Goal: Transaction & Acquisition: Purchase product/service

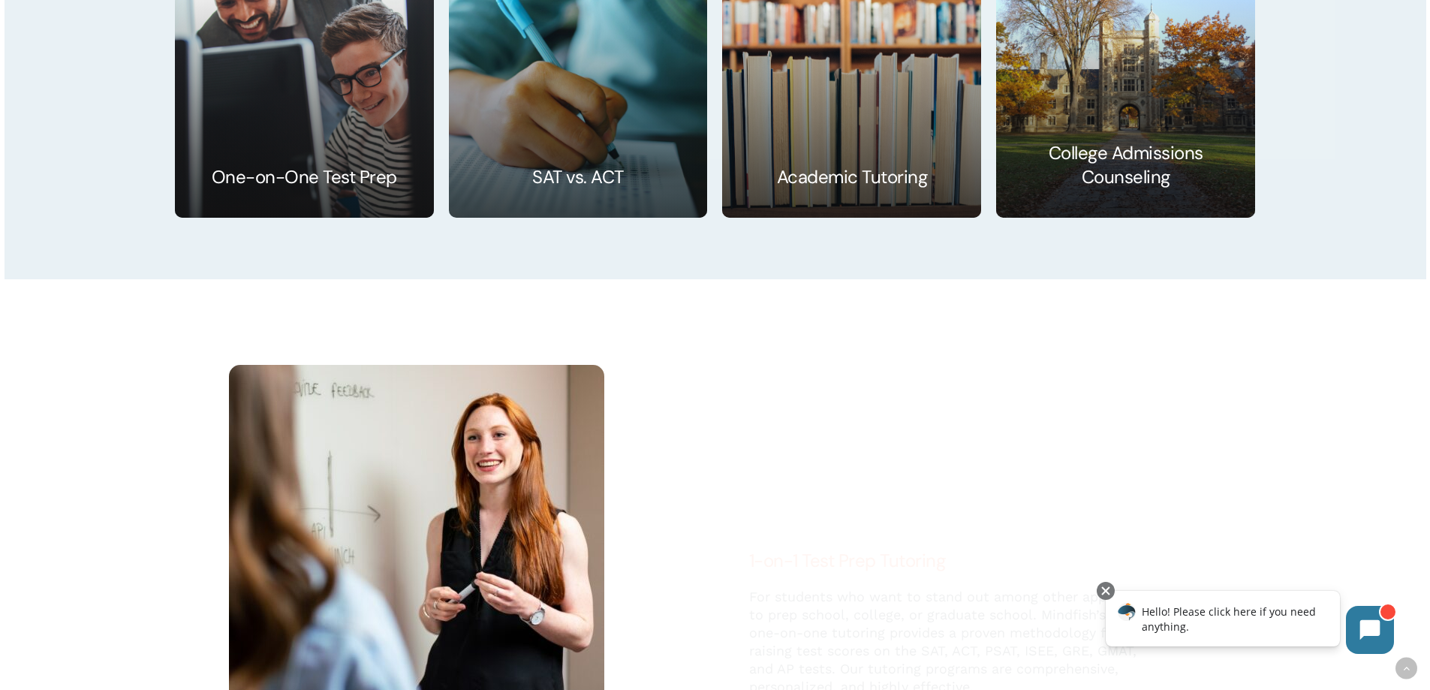
scroll to position [2702, 0]
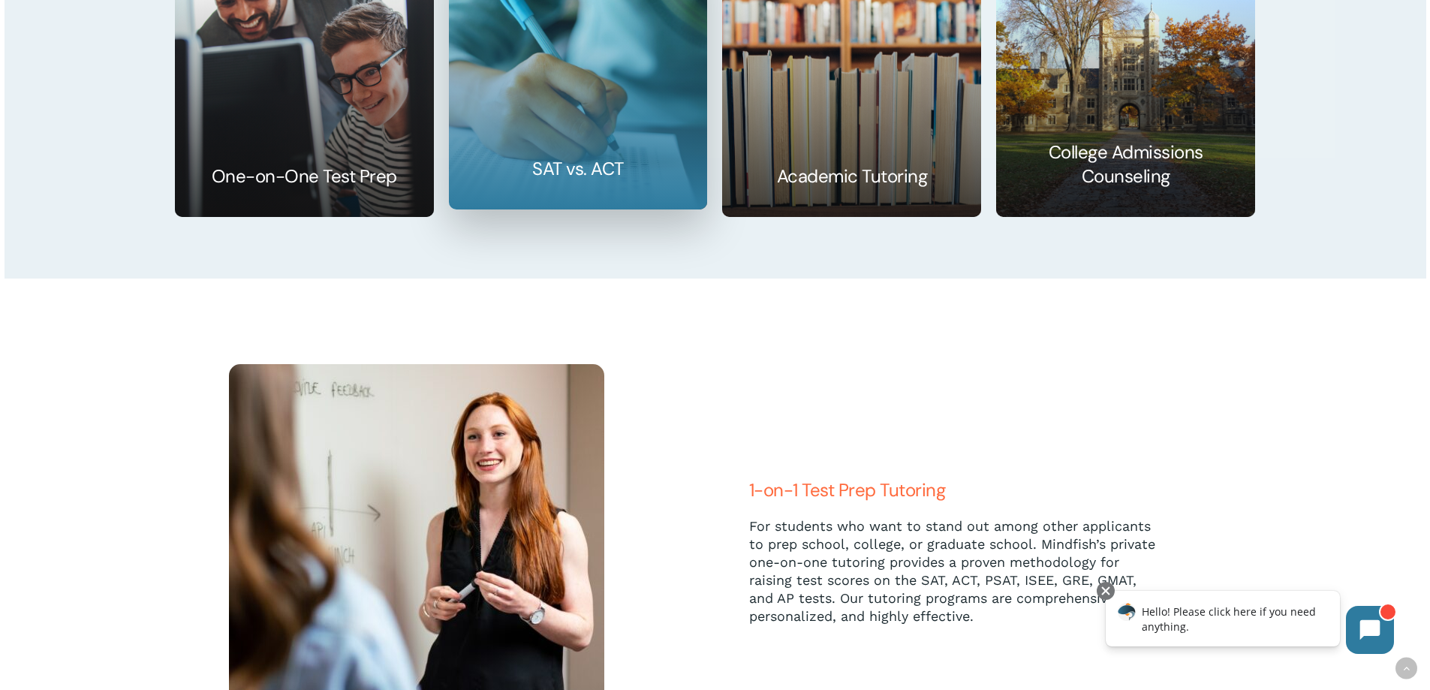
click at [574, 162] on link at bounding box center [578, 77] width 257 height 261
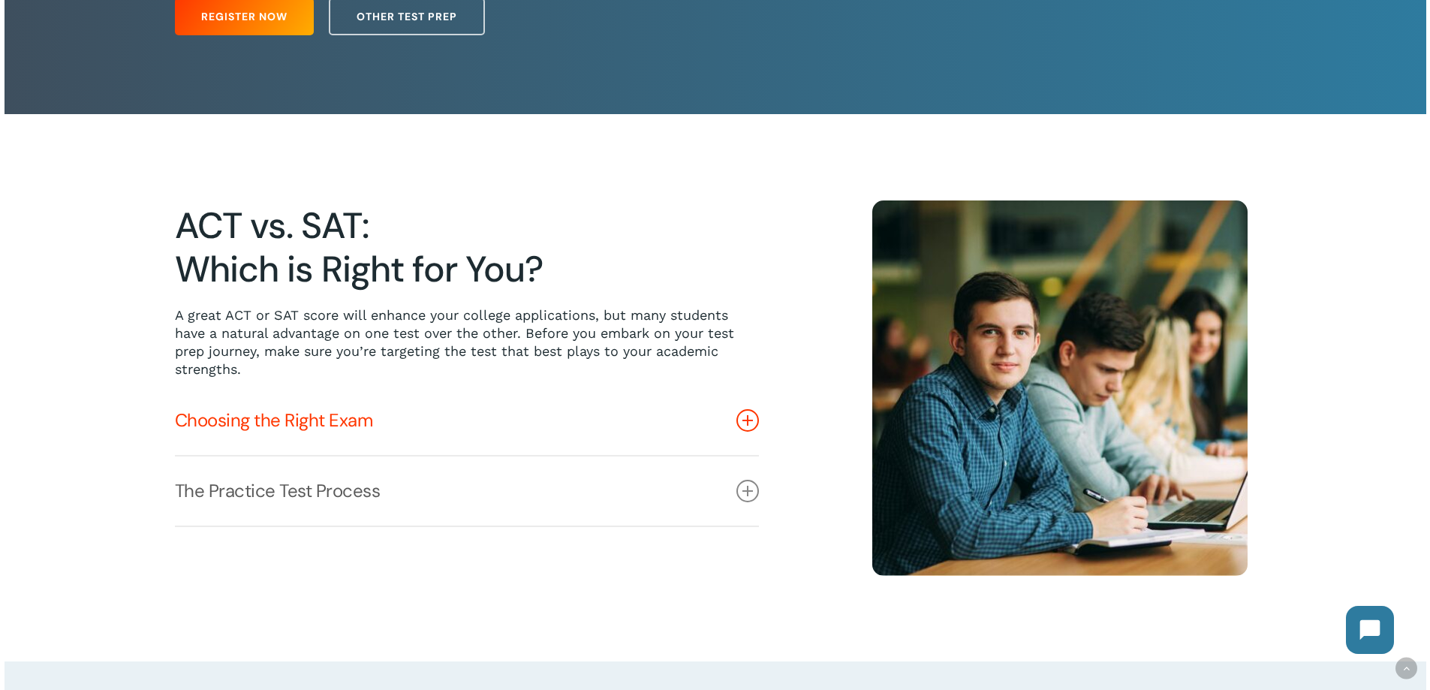
click at [748, 421] on icon at bounding box center [747, 420] width 23 height 23
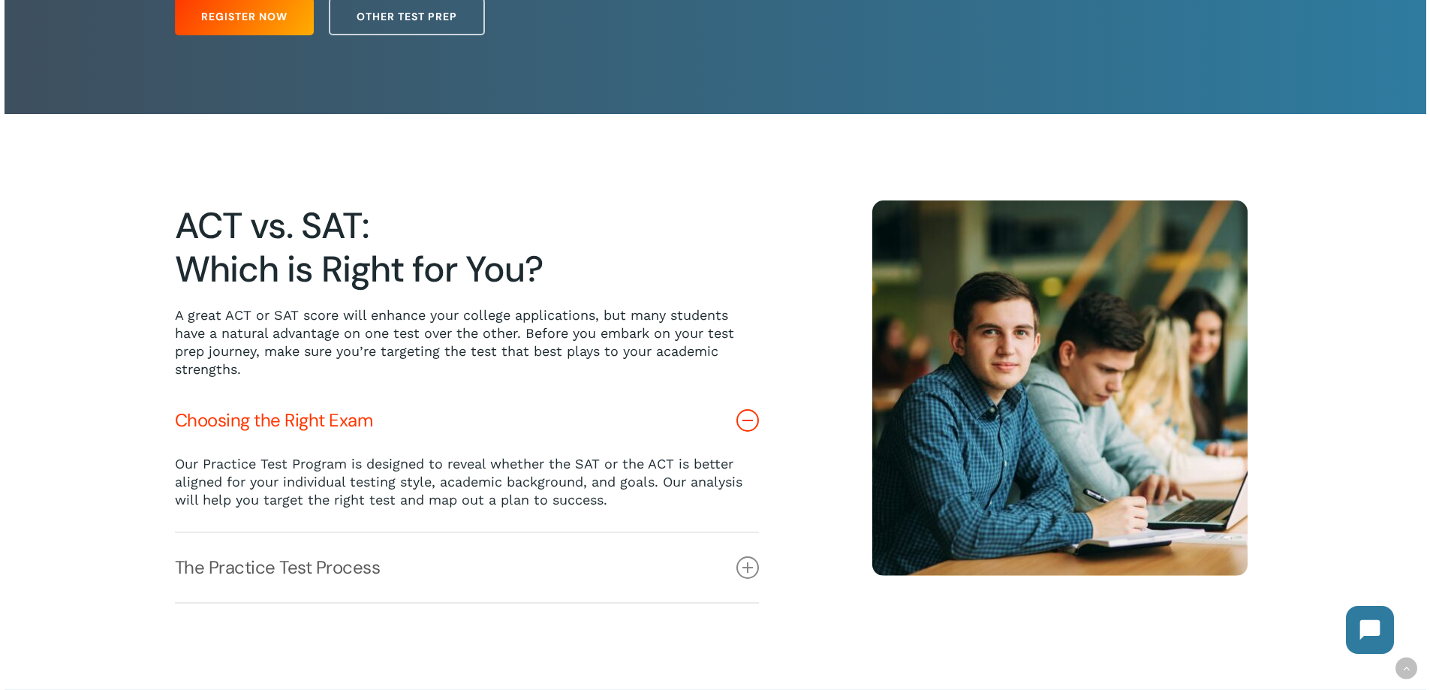
click at [748, 421] on icon at bounding box center [747, 420] width 23 height 23
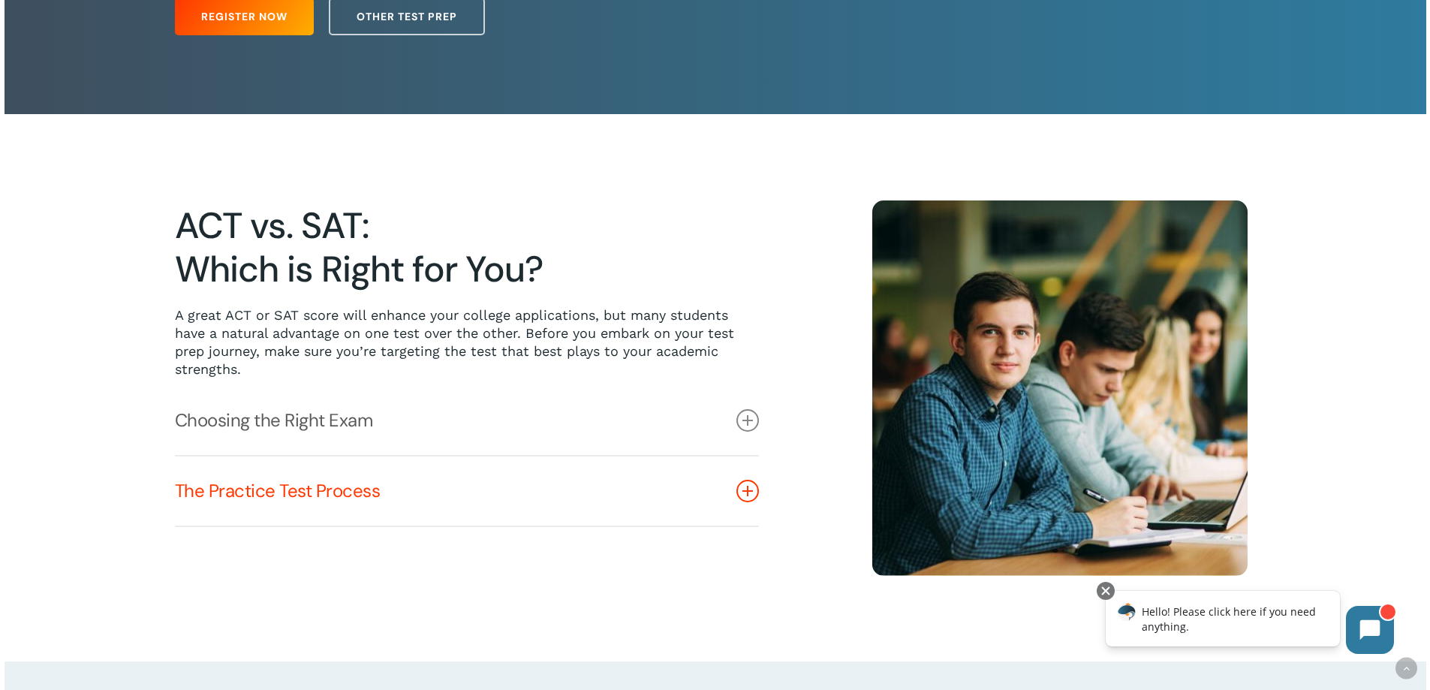
click at [739, 493] on icon at bounding box center [747, 491] width 23 height 23
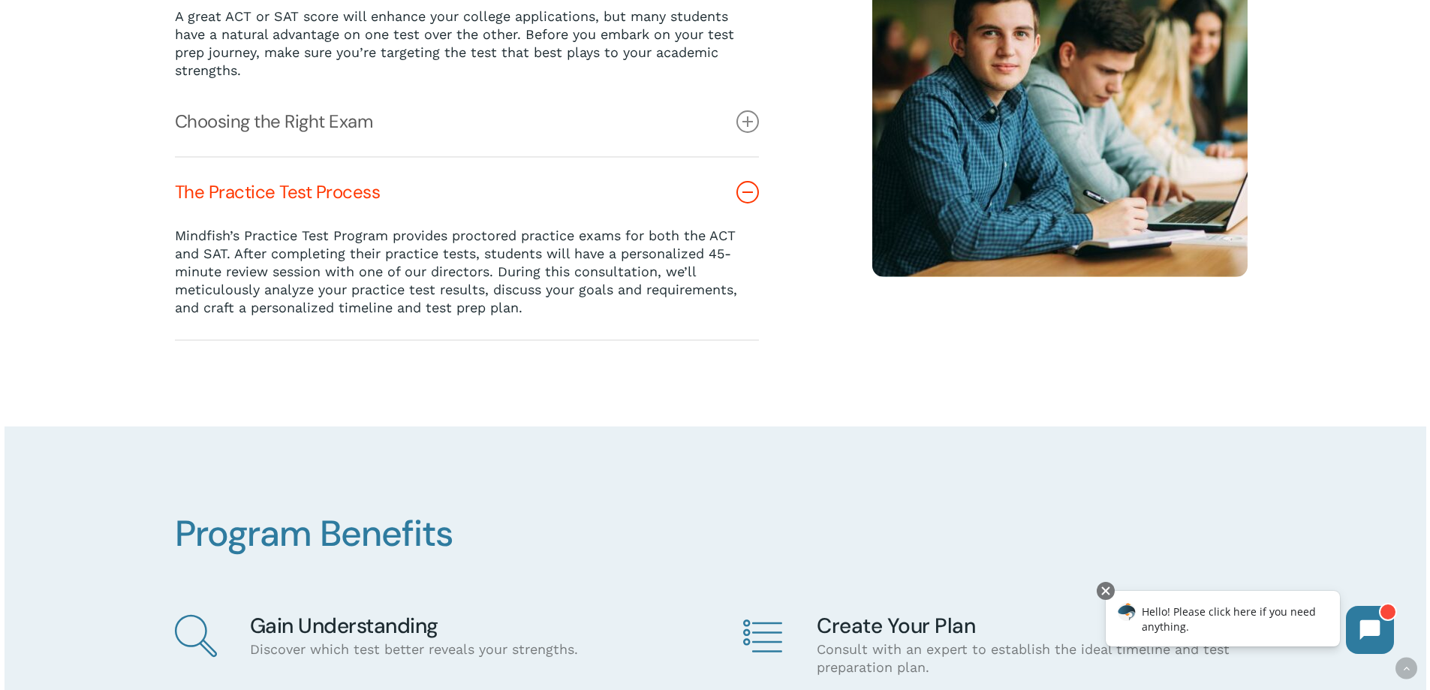
scroll to position [600, 0]
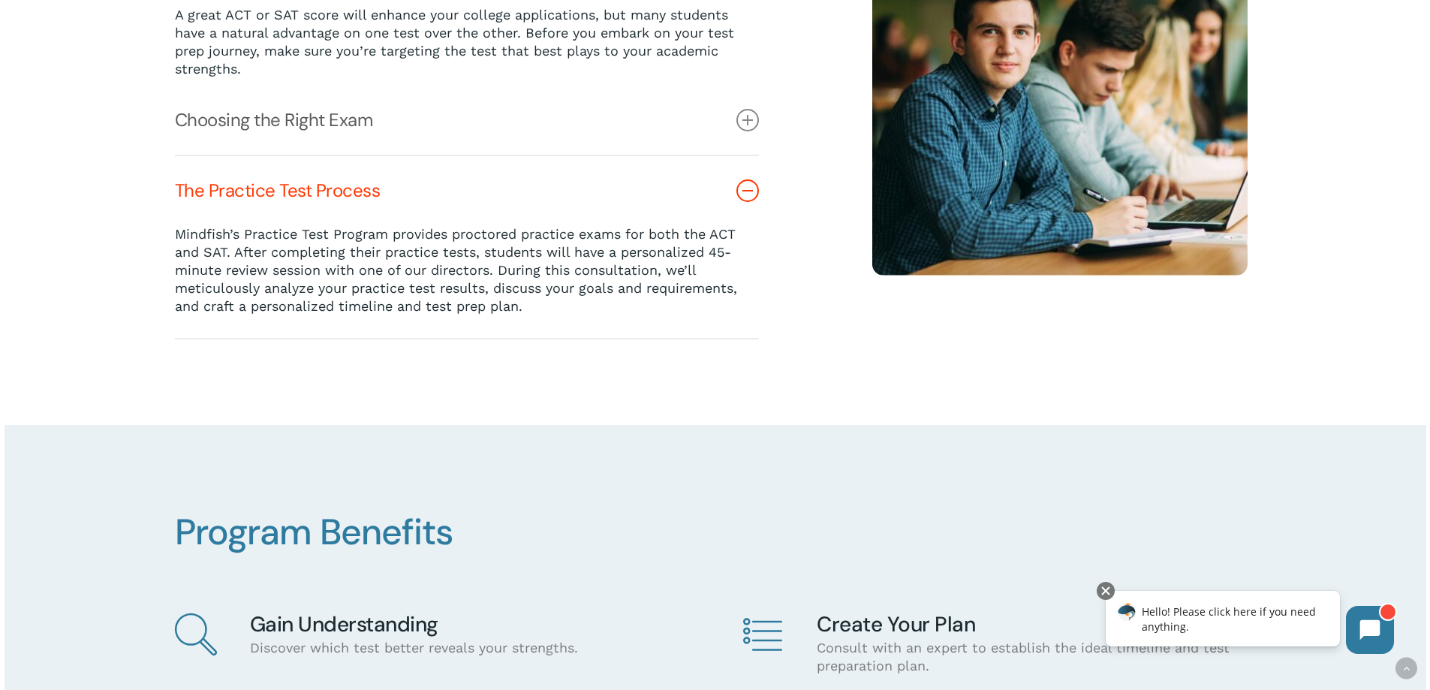
click at [758, 184] on link "The Practice Test Process" at bounding box center [467, 190] width 584 height 69
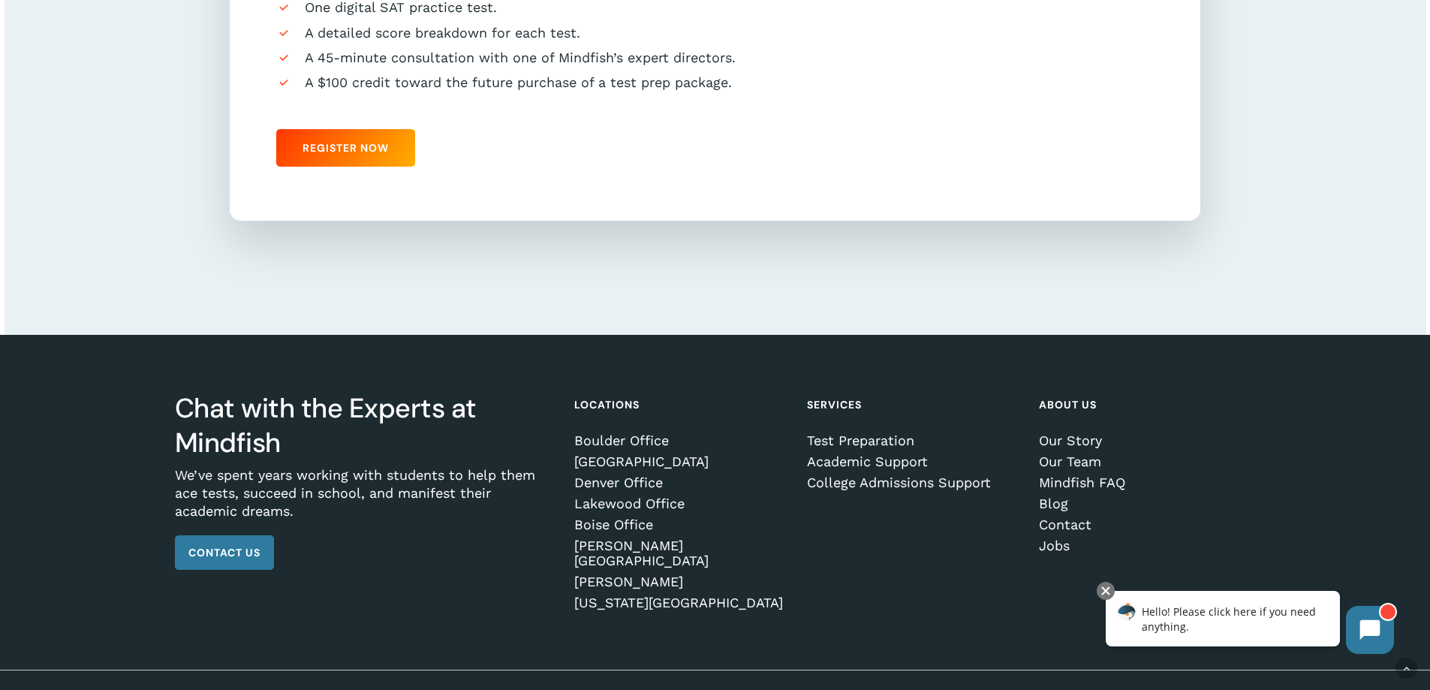
scroll to position [1692, 0]
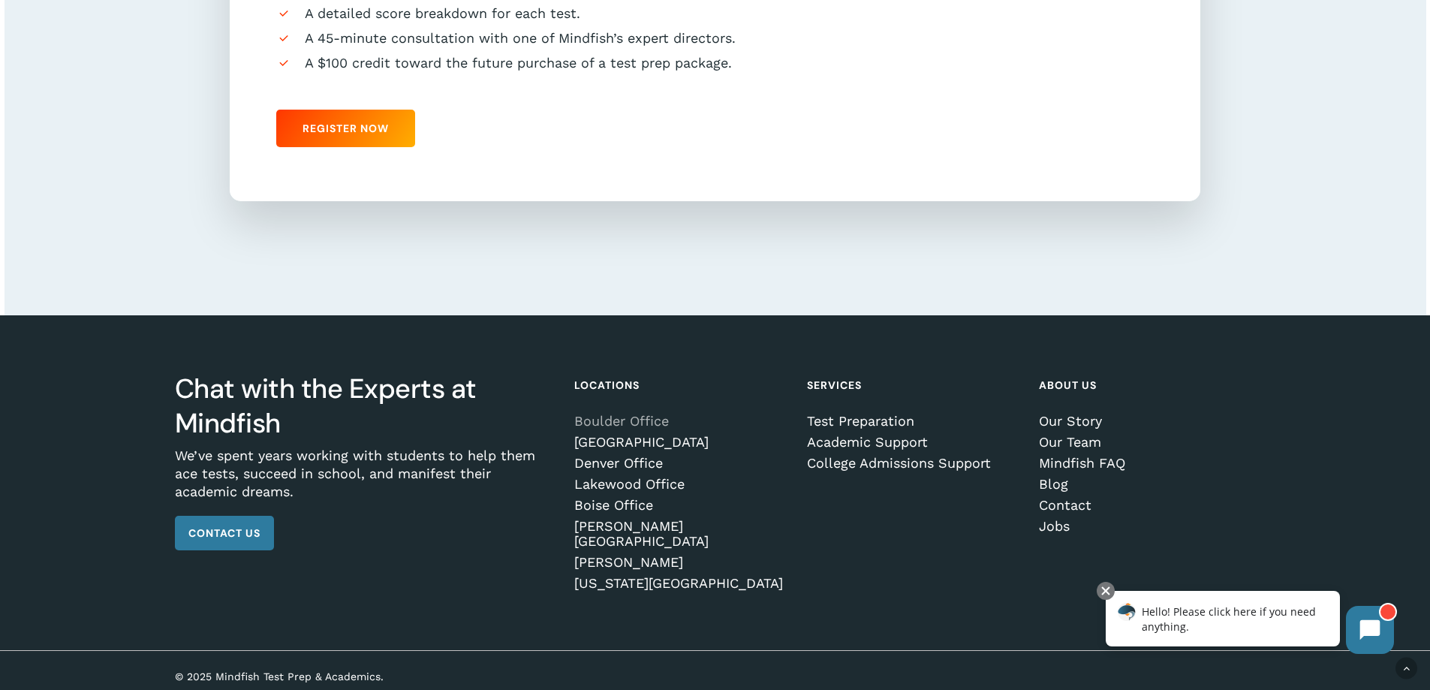
click at [640, 424] on link "Boulder Office" at bounding box center [679, 421] width 211 height 15
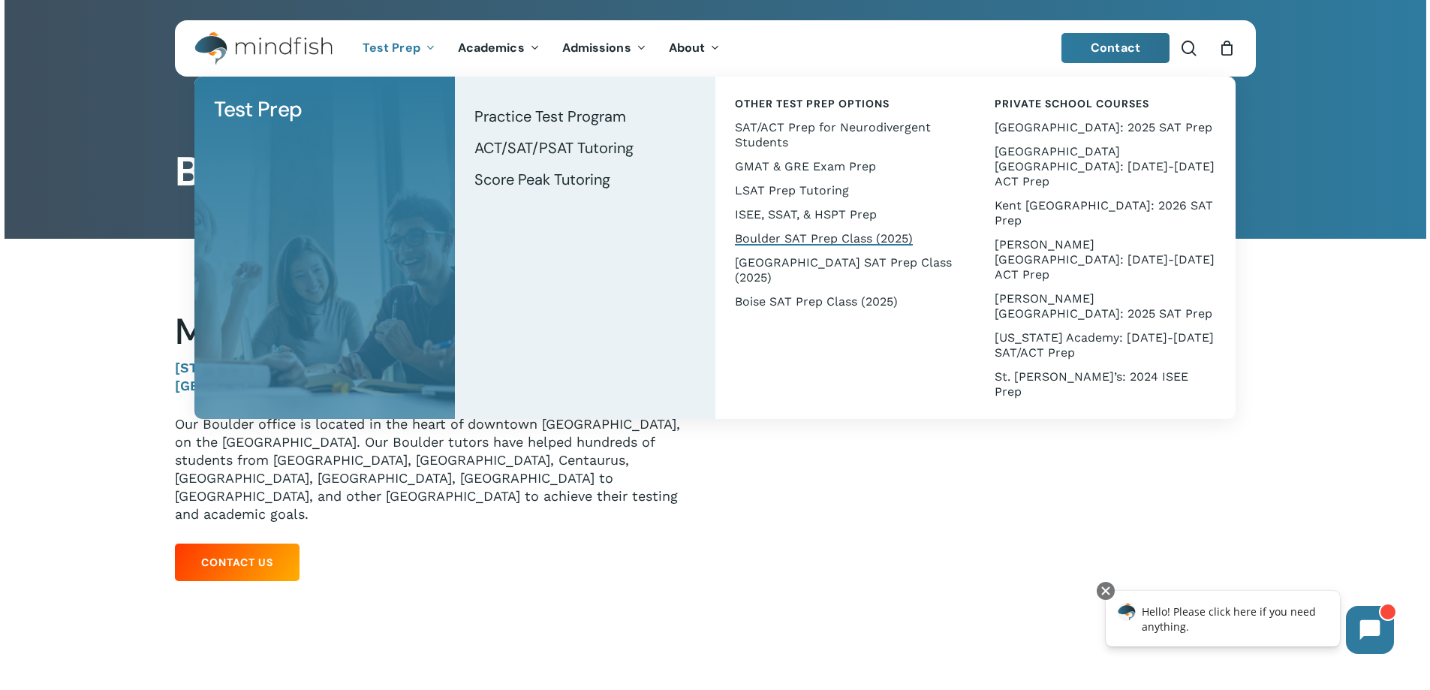
click at [748, 234] on span "Boulder SAT Prep Class (2025)" at bounding box center [824, 238] width 178 height 14
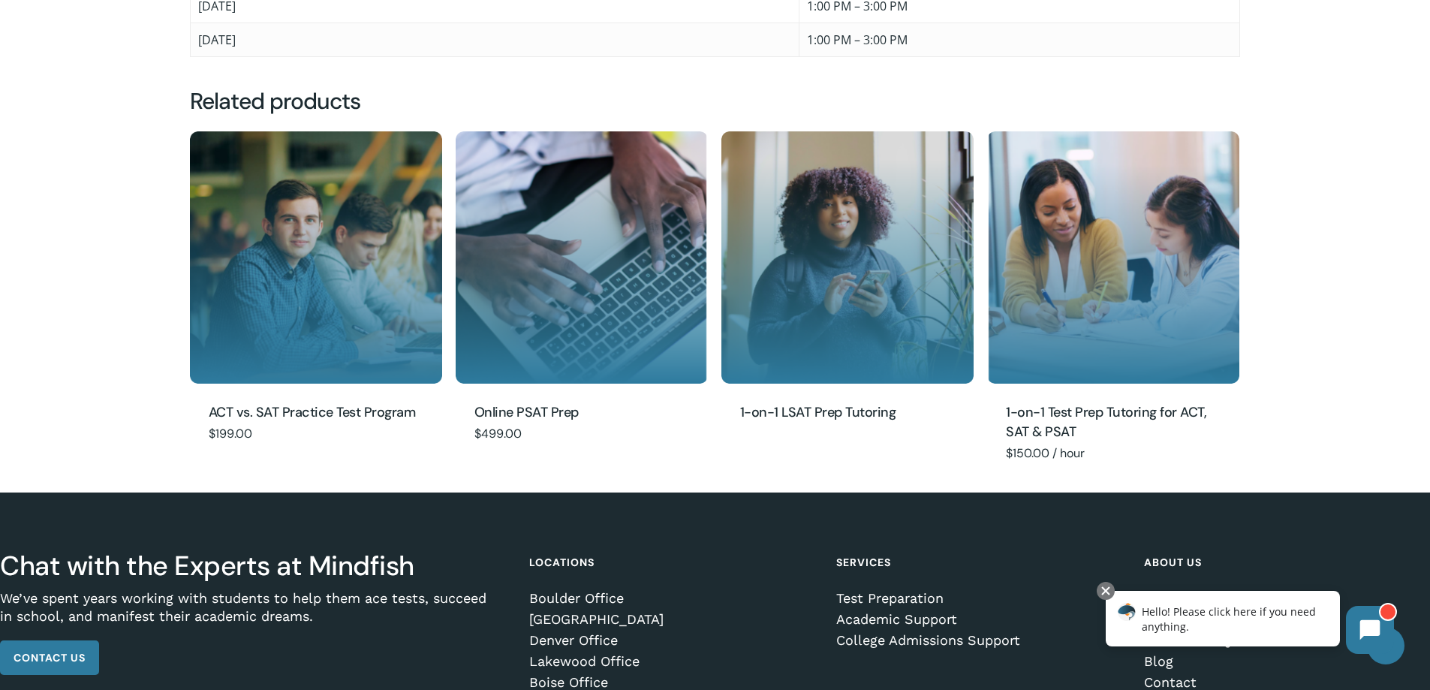
scroll to position [1201, 0]
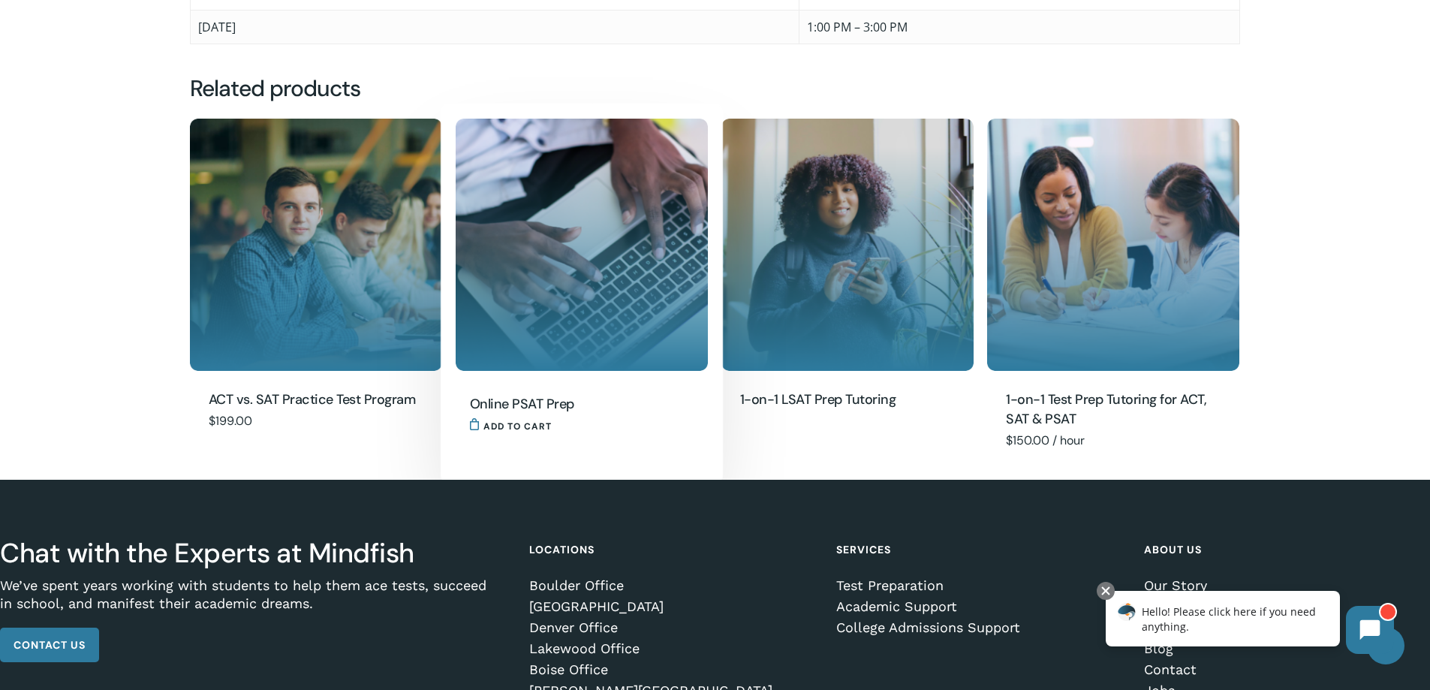
click at [544, 402] on h2 "Online PSAT Prep" at bounding box center [577, 404] width 215 height 21
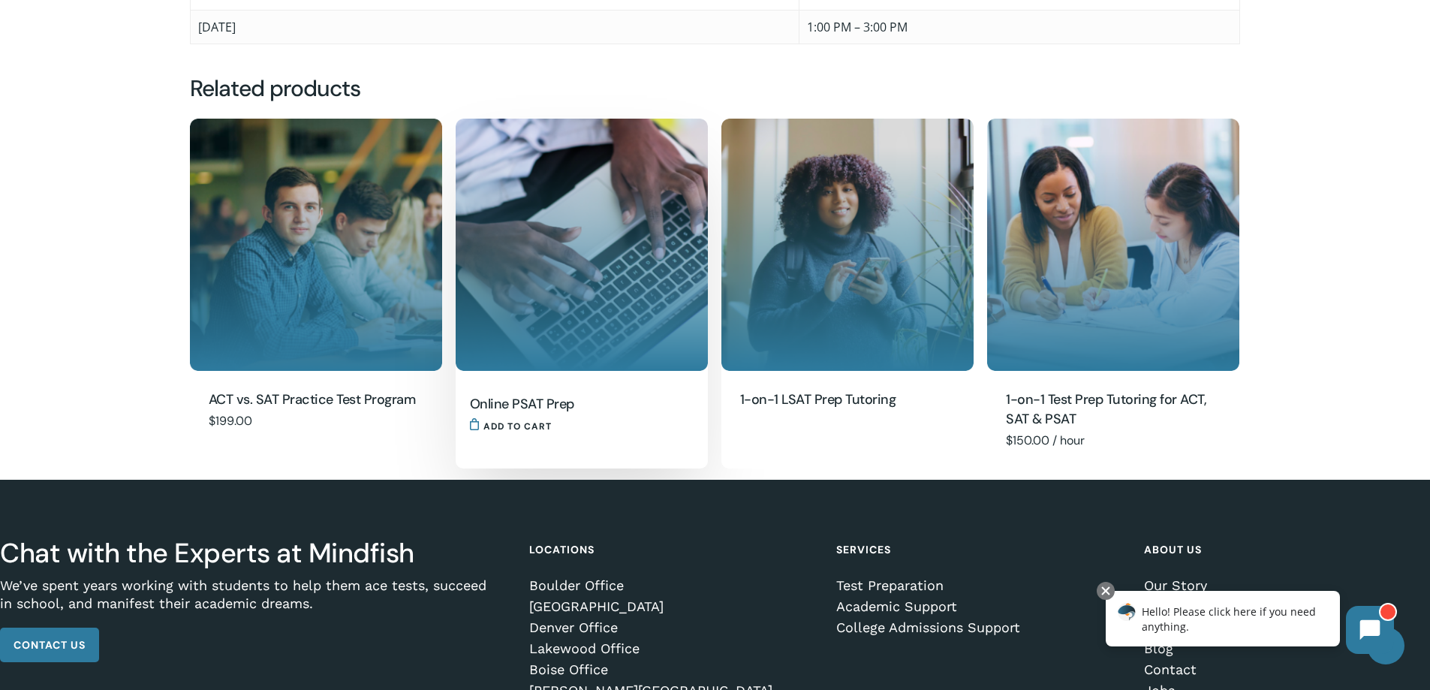
scroll to position [1200, 0]
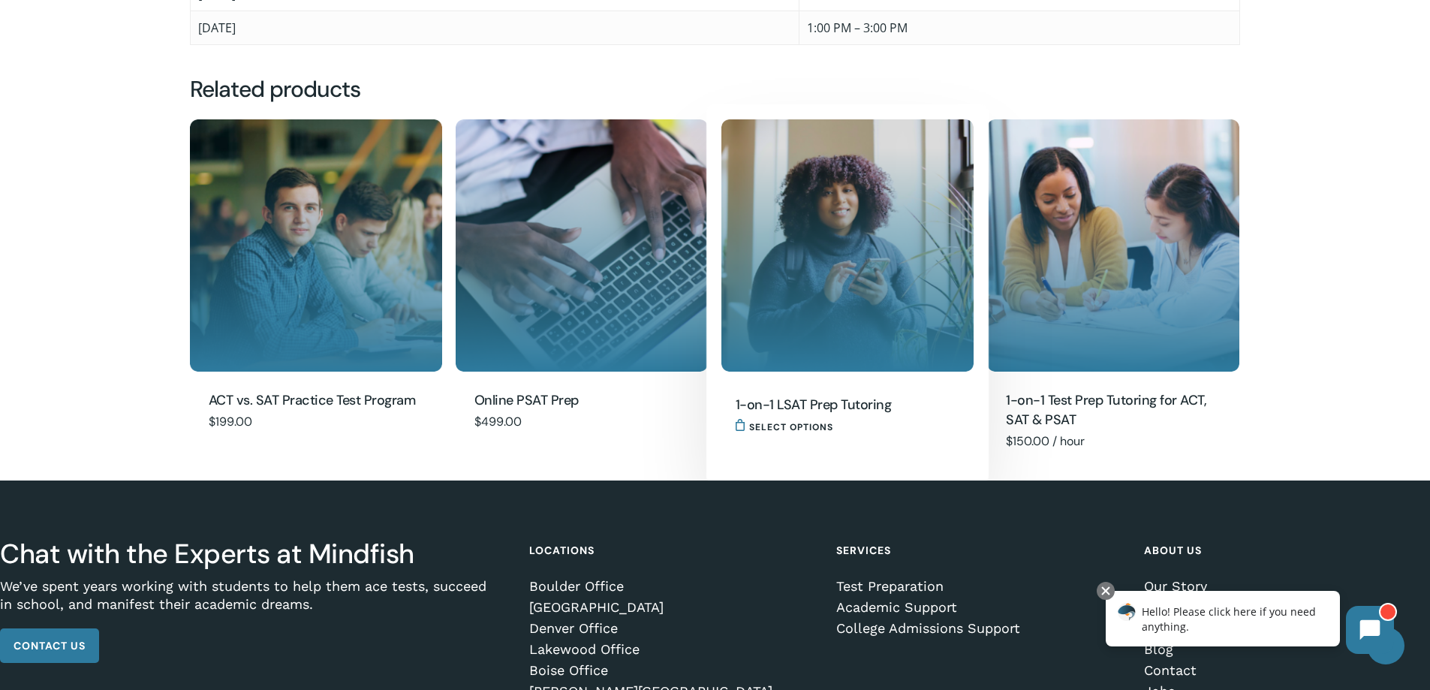
click at [811, 411] on h2 "1-on-1 LSAT Prep Tutoring" at bounding box center [843, 405] width 215 height 21
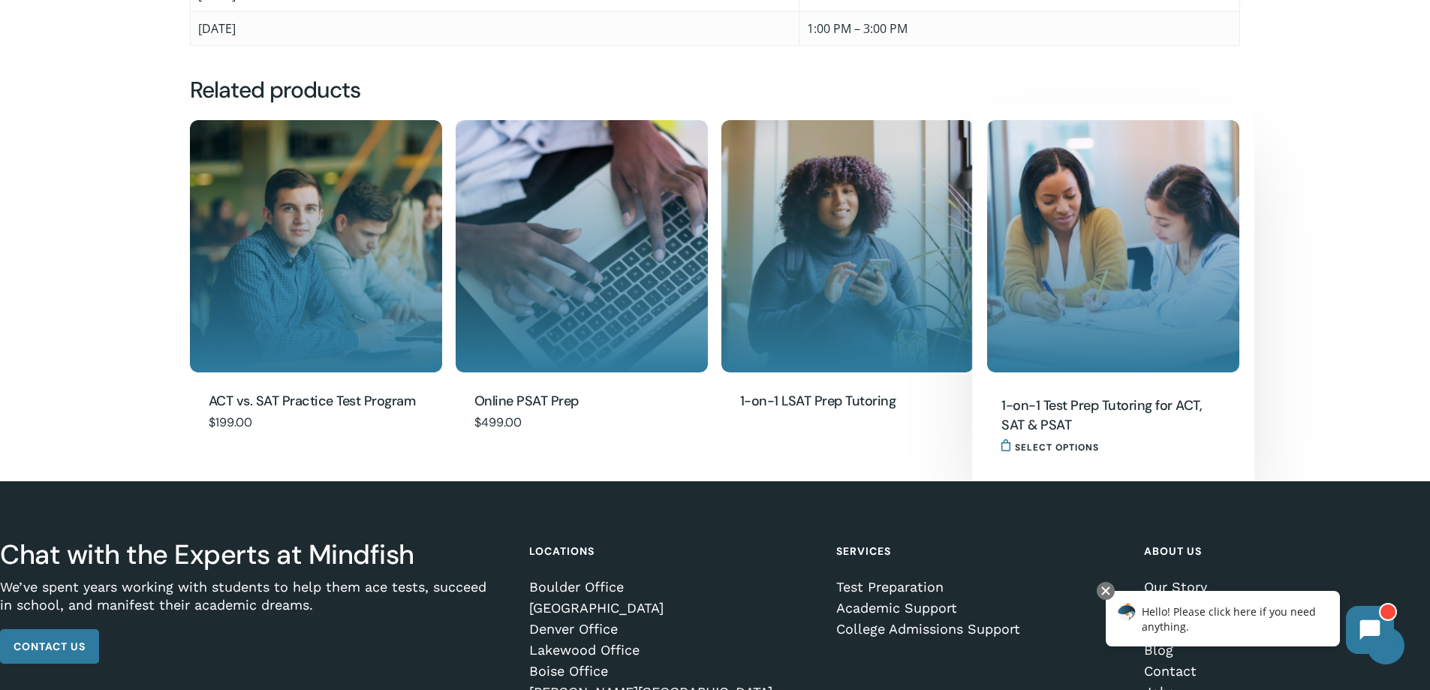
click at [1136, 408] on h2 "1-on-1 Test Prep Tutoring for ACT, SAT & PSAT" at bounding box center [1108, 416] width 215 height 41
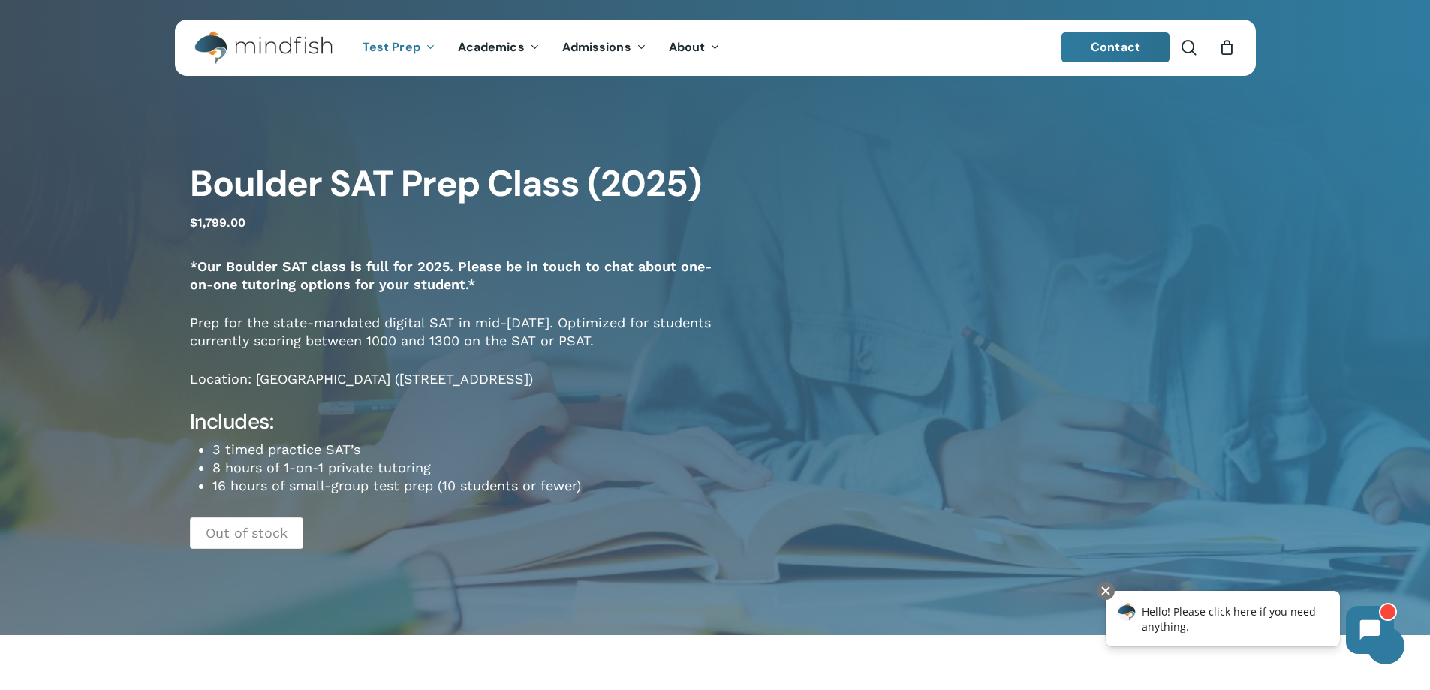
scroll to position [0, 0]
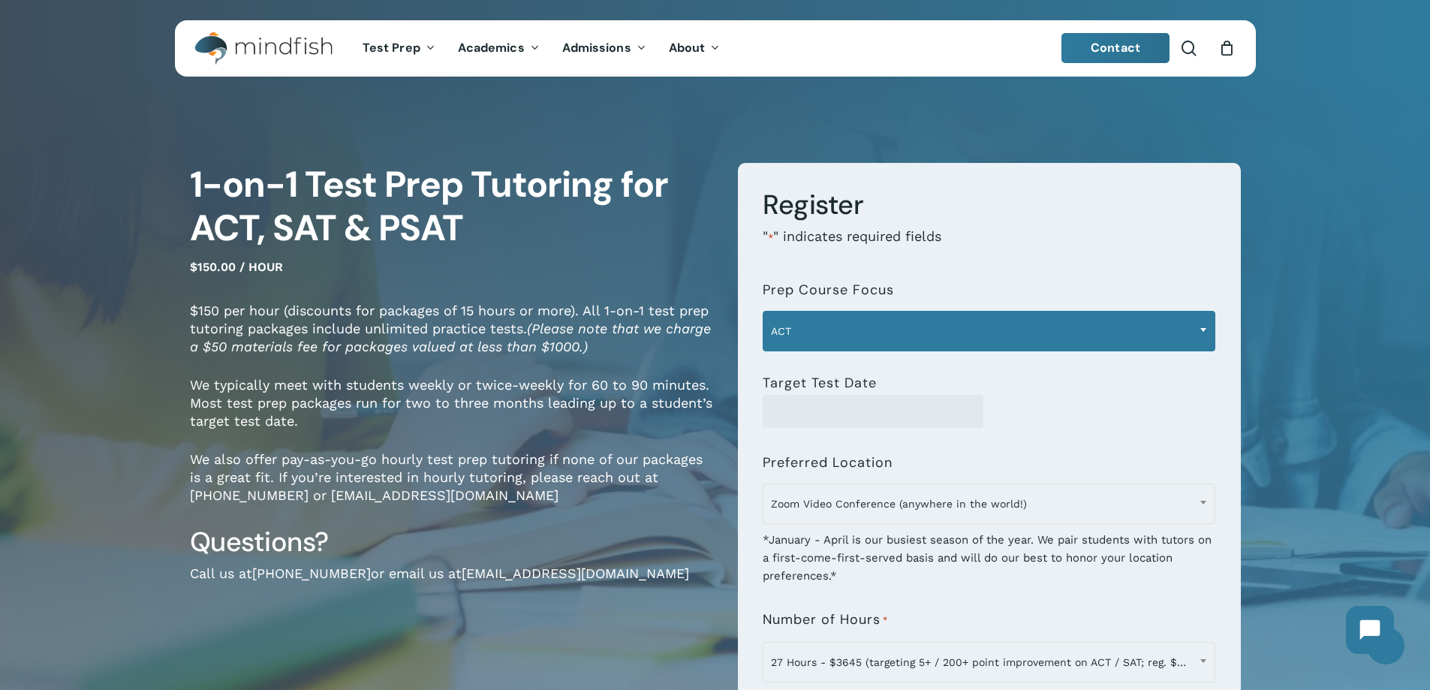
click at [1163, 329] on span "ACT" at bounding box center [988, 331] width 451 height 32
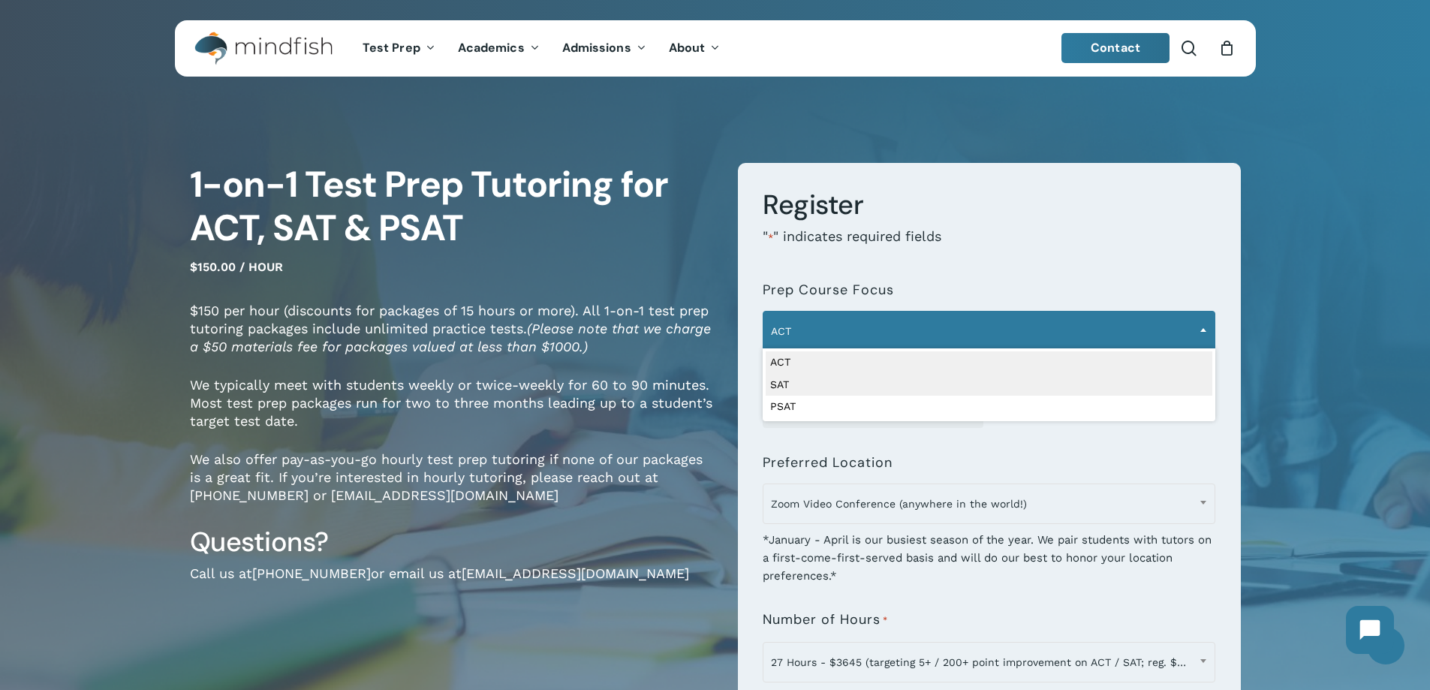
select select "***"
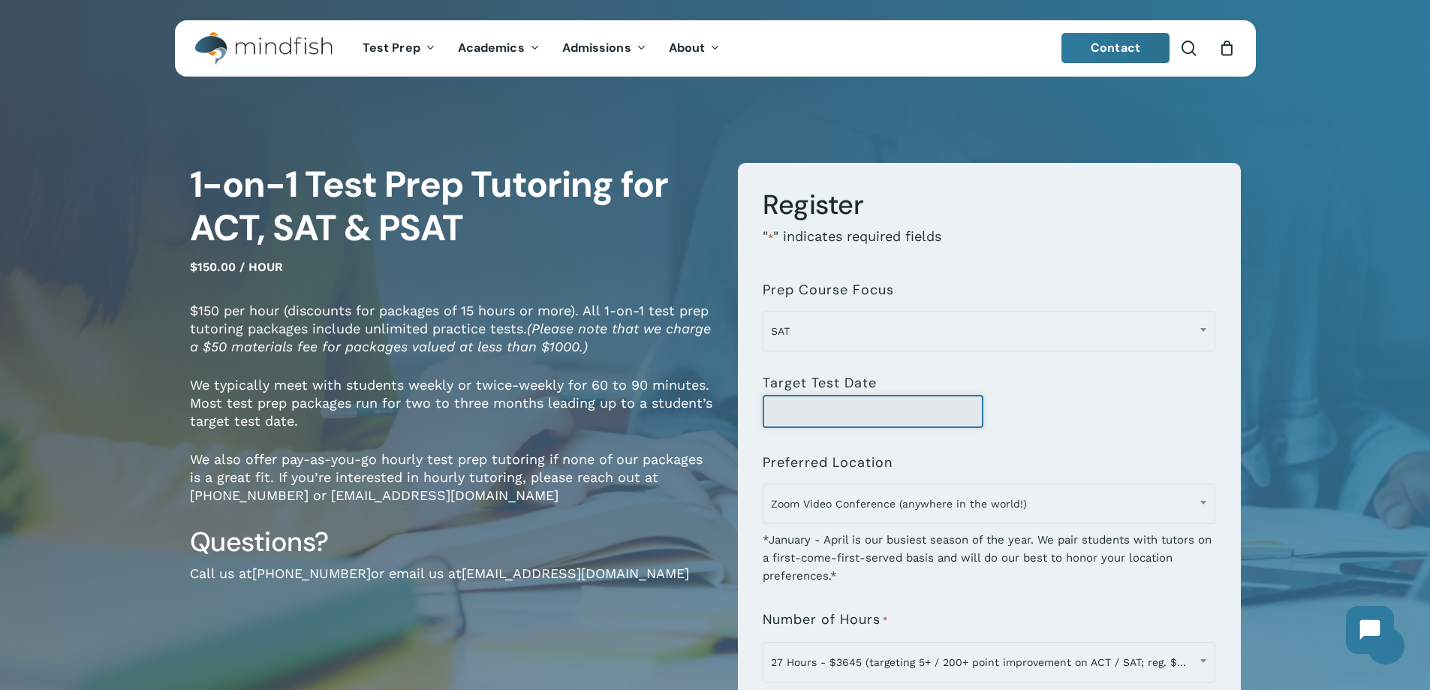
click at [859, 402] on input "Target Test Date" at bounding box center [873, 411] width 221 height 33
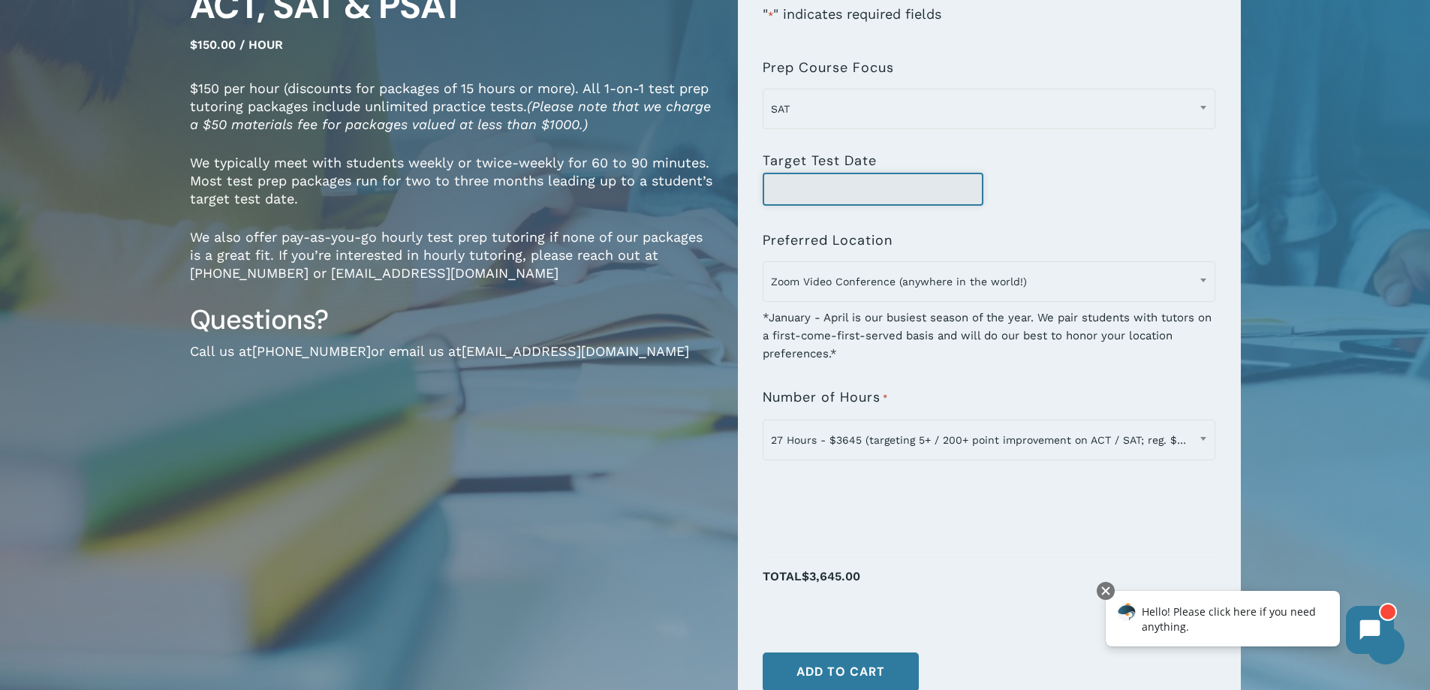
scroll to position [225, 0]
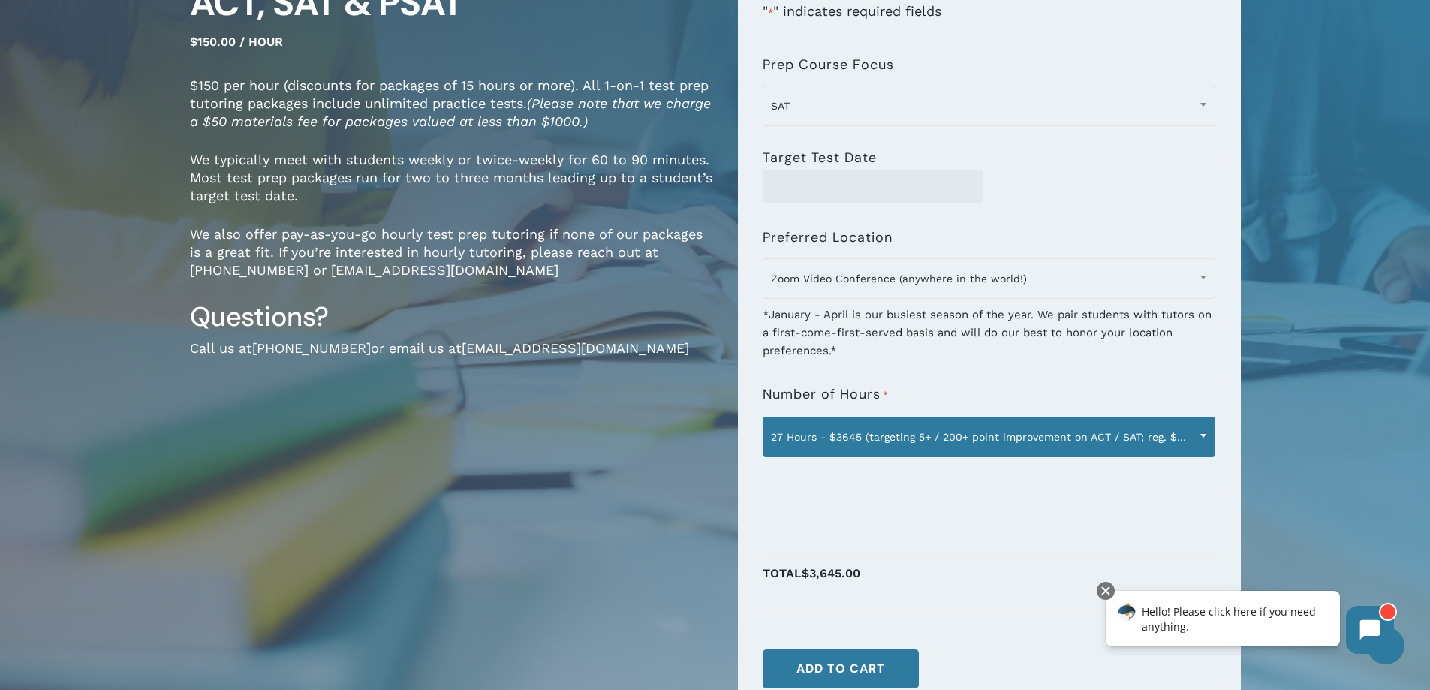
click at [1199, 438] on span at bounding box center [1203, 436] width 23 height 38
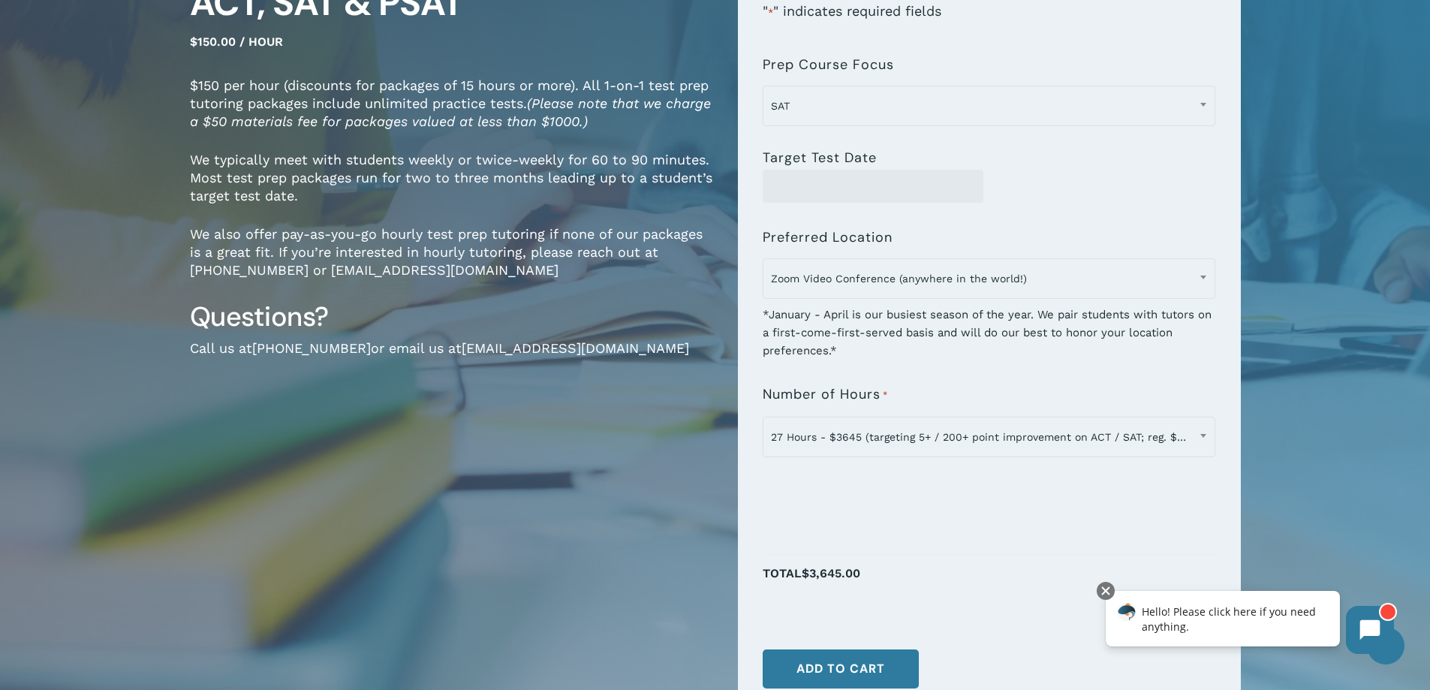
click at [1313, 248] on div "1-on-1 Test Prep Tutoring for ACT, SAT & PSAT $150.00 / hour $150 per hour (dis…" at bounding box center [715, 339] width 1201 height 946
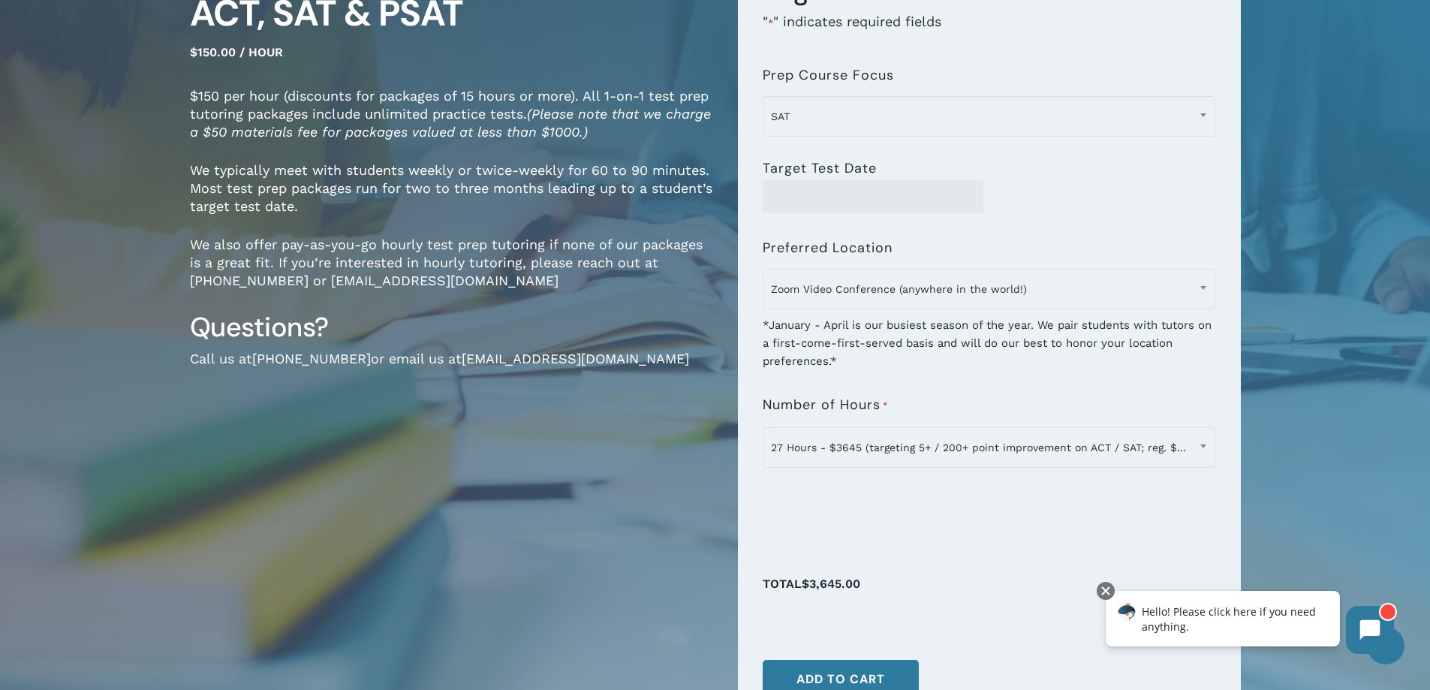
scroll to position [0, 0]
